Goal: Information Seeking & Learning: Learn about a topic

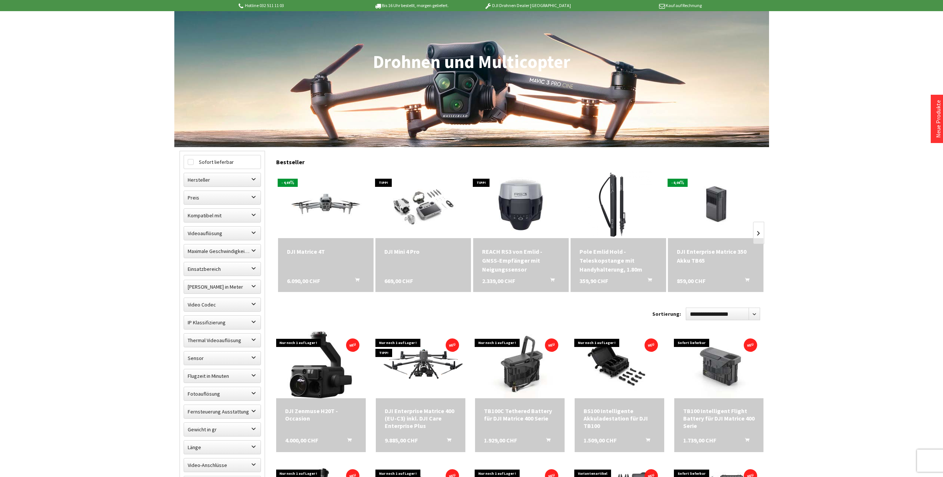
scroll to position [112, 0]
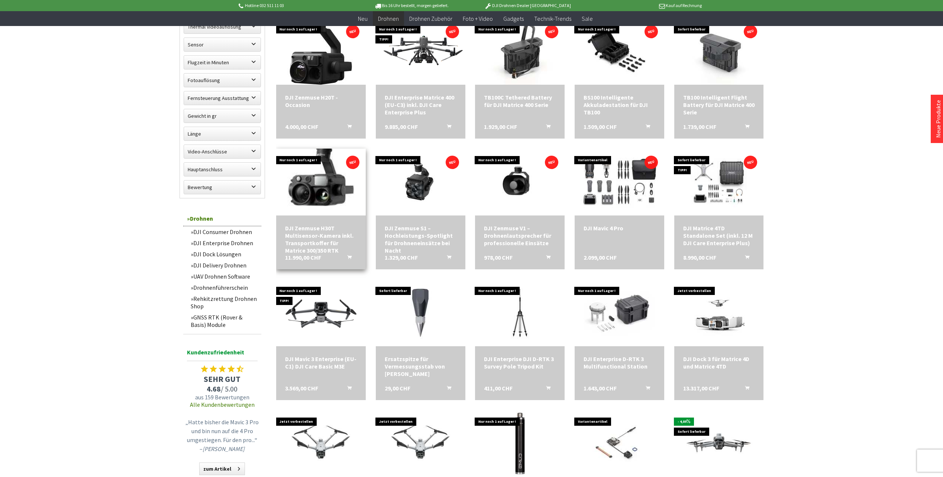
scroll to position [409, 0]
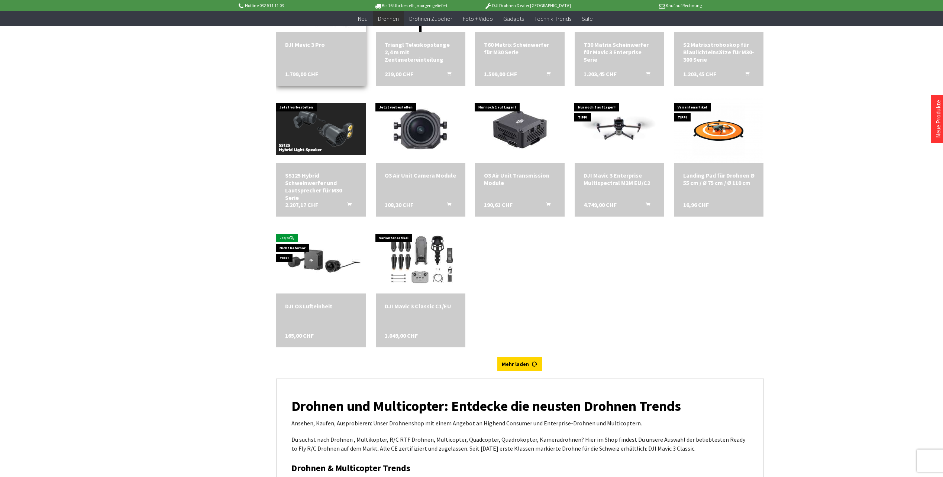
scroll to position [2044, 0]
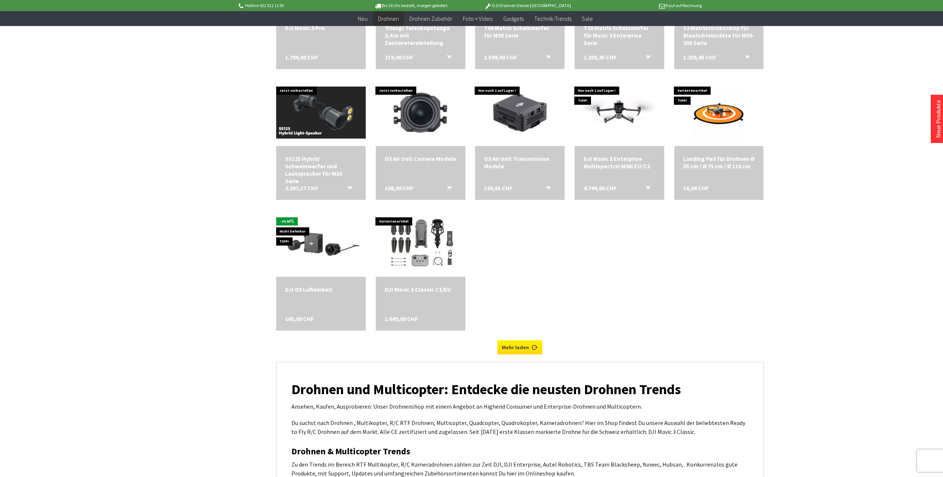
click at [519, 348] on link "Mehr laden" at bounding box center [519, 347] width 45 height 14
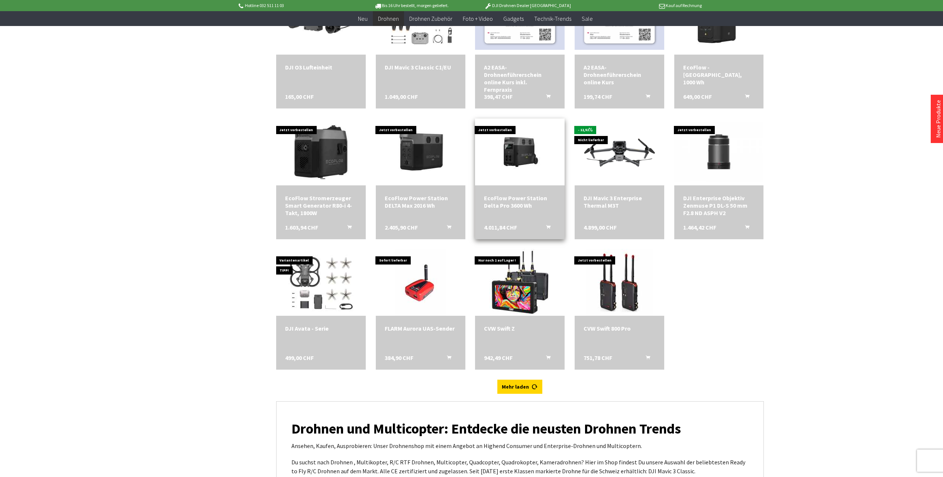
scroll to position [2267, 0]
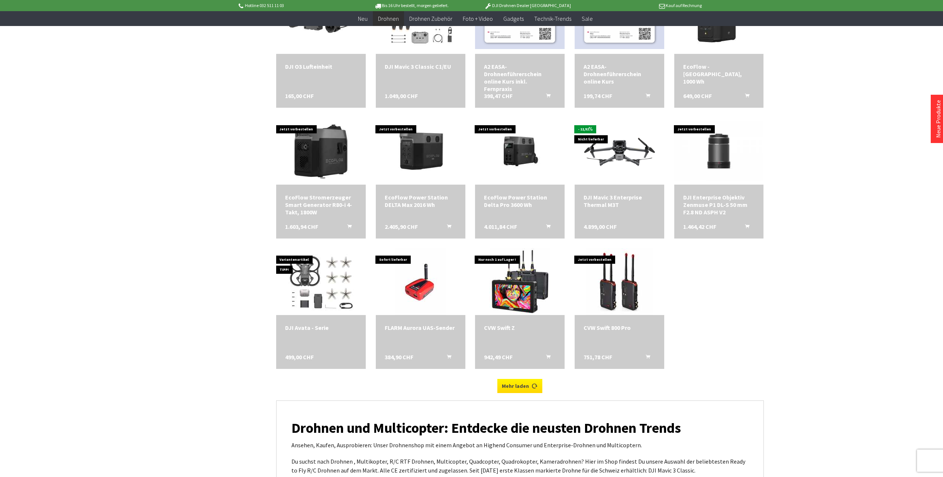
click at [523, 387] on link "Mehr laden" at bounding box center [519, 386] width 45 height 14
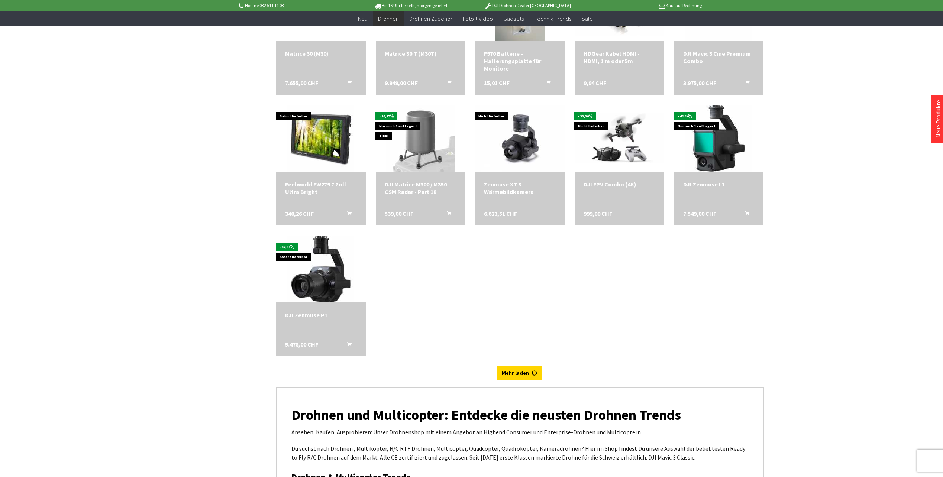
scroll to position [2713, 0]
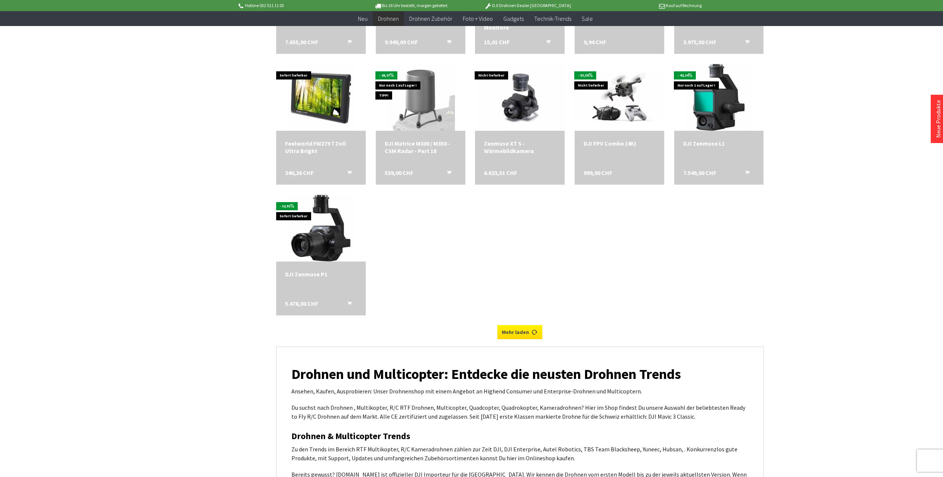
click at [514, 336] on link "Mehr laden" at bounding box center [519, 332] width 45 height 14
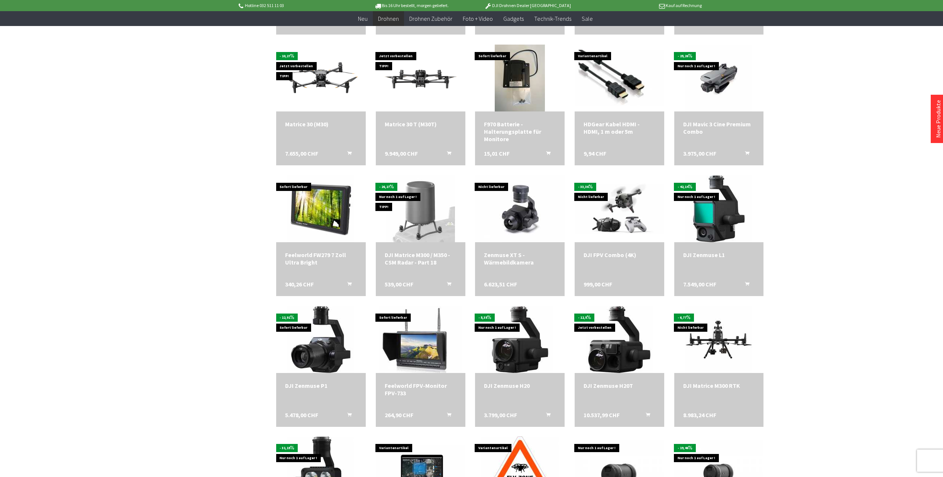
scroll to position [2342, 0]
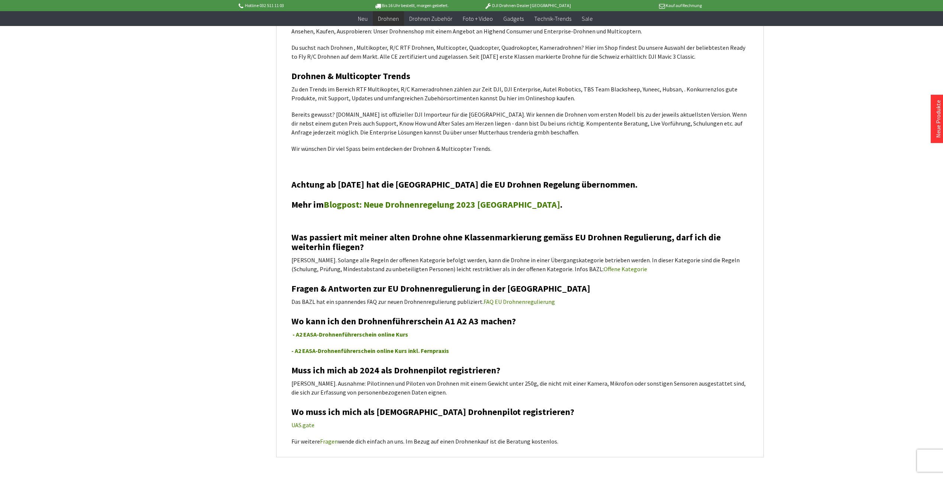
scroll to position [3242, 0]
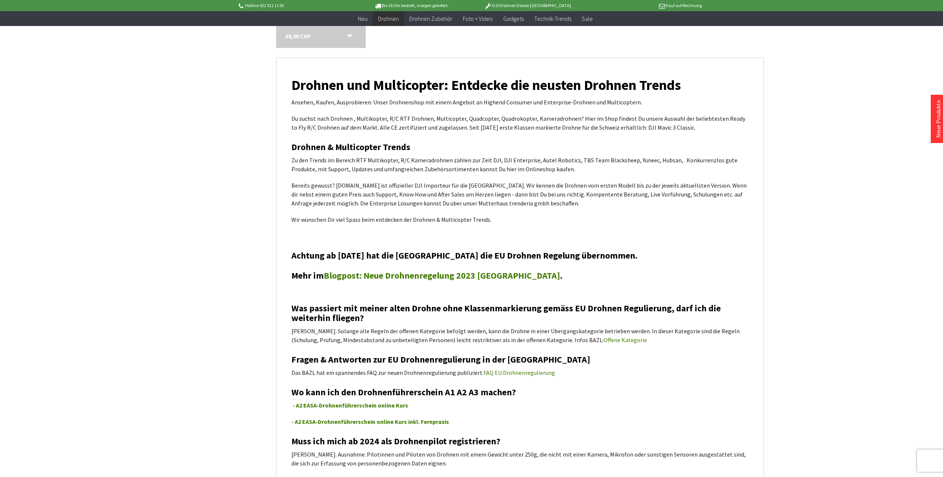
click at [416, 277] on link "Blogpost: Neue Drohnenregelung 2023 [GEOGRAPHIC_DATA]" at bounding box center [442, 276] width 236 height 12
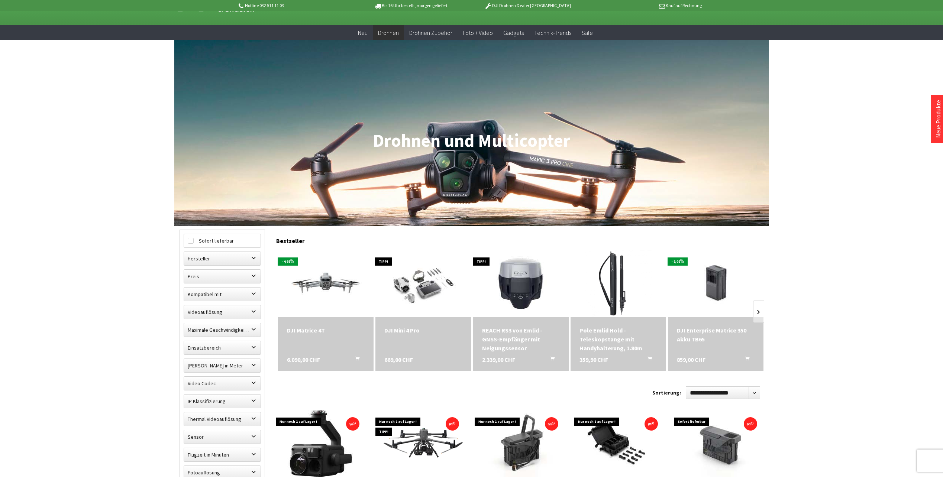
scroll to position [74, 0]
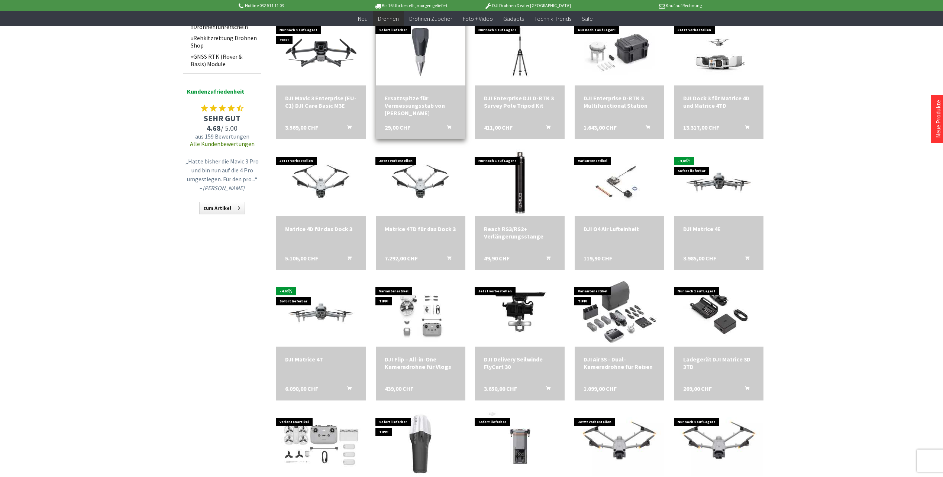
scroll to position [706, 0]
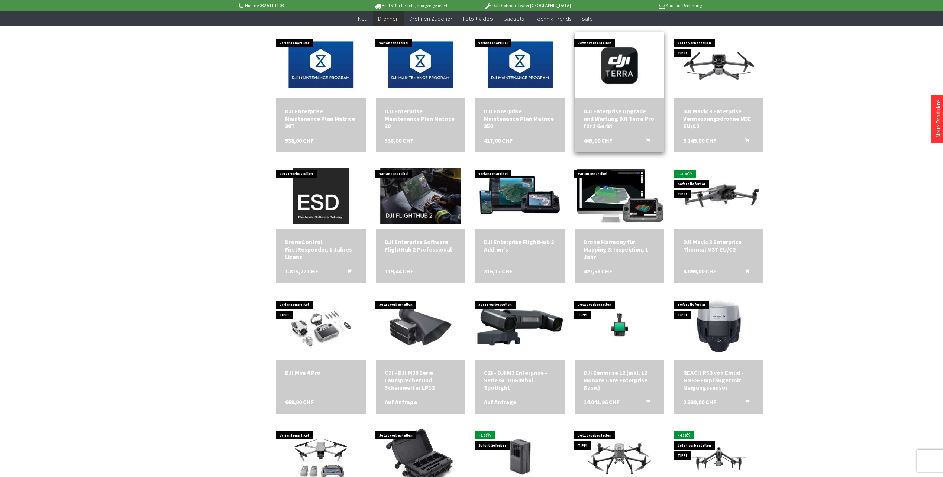
scroll to position [1450, 0]
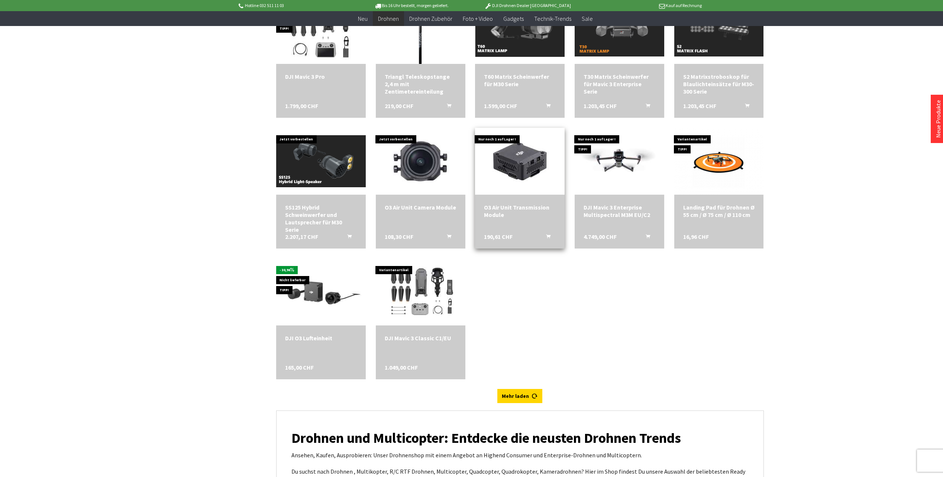
scroll to position [2044, 0]
